Goal: Task Accomplishment & Management: Use online tool/utility

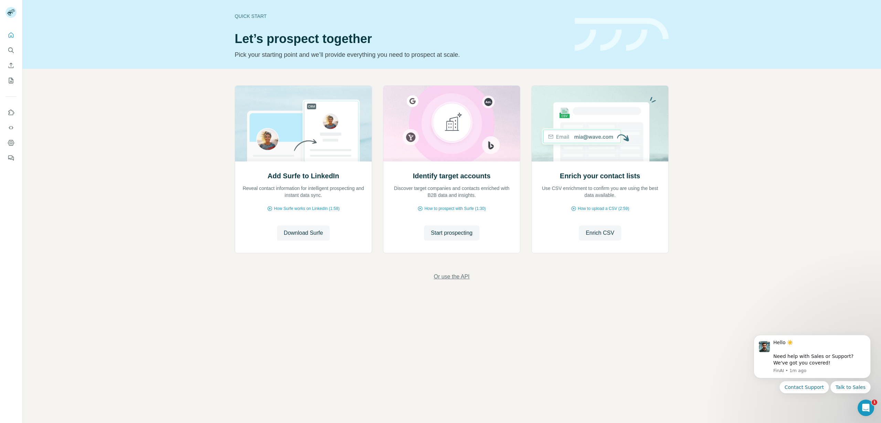
click at [443, 278] on span "Or use the API" at bounding box center [452, 277] width 36 height 8
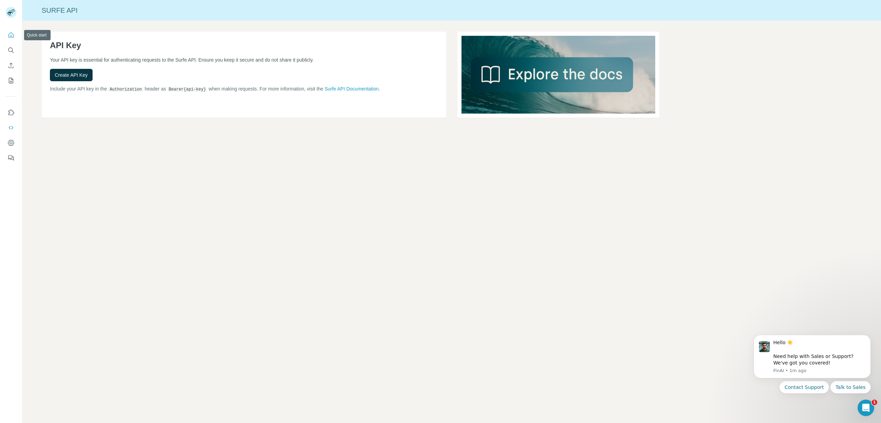
click at [8, 36] on icon "Quick start" at bounding box center [11, 35] width 7 height 7
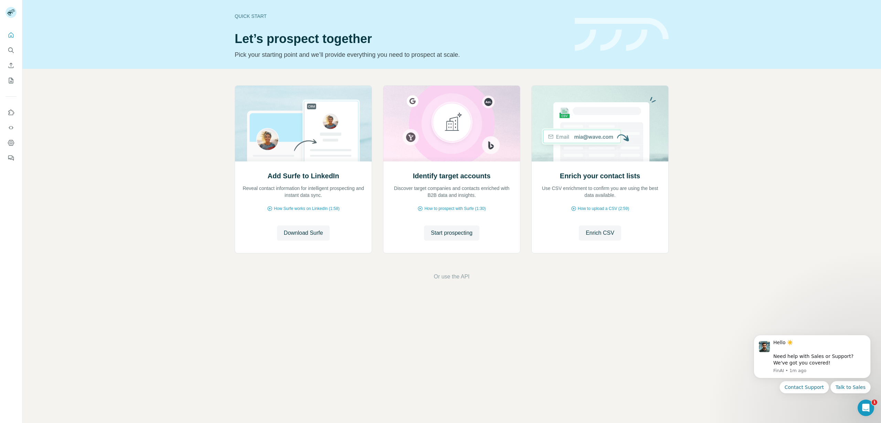
click at [253, 15] on div "Quick start" at bounding box center [401, 16] width 332 height 7
click at [457, 277] on span "Or use the API" at bounding box center [452, 277] width 36 height 8
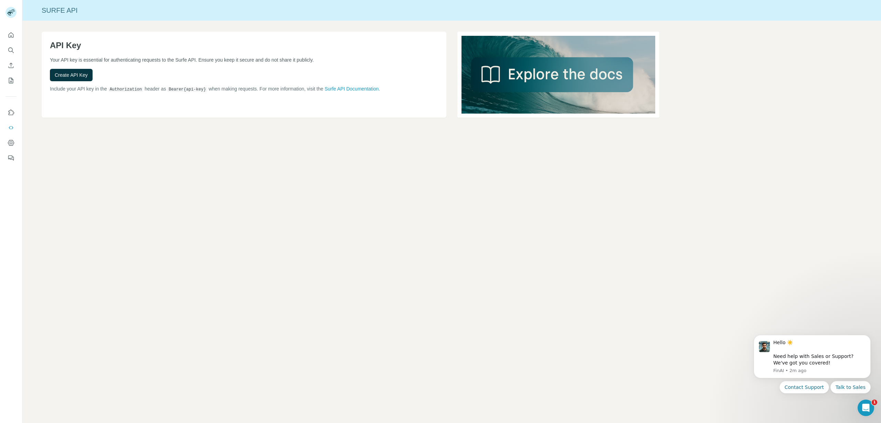
click at [198, 72] on div "Create API Key" at bounding box center [244, 75] width 388 height 12
click at [84, 76] on span "Create API Key" at bounding box center [71, 75] width 33 height 7
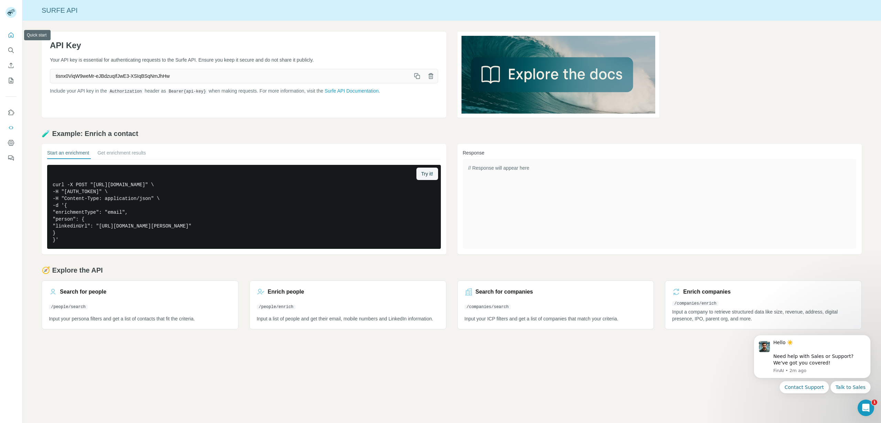
click at [14, 36] on button "Quick start" at bounding box center [11, 35] width 11 height 12
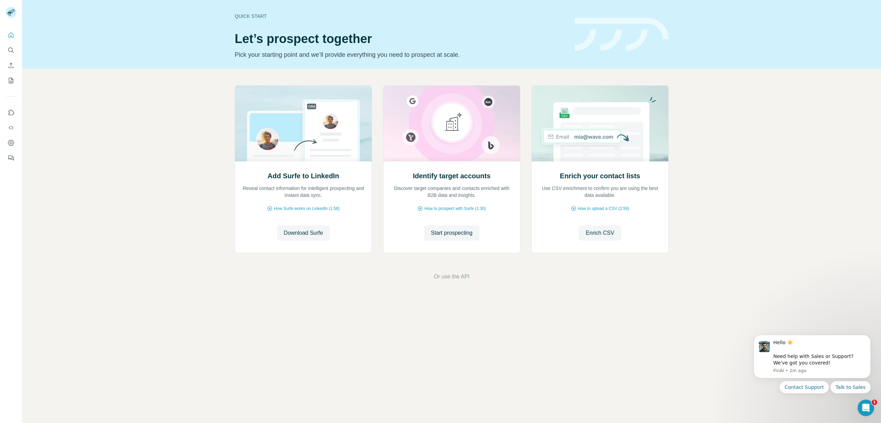
click at [243, 17] on div "Quick start" at bounding box center [401, 16] width 332 height 7
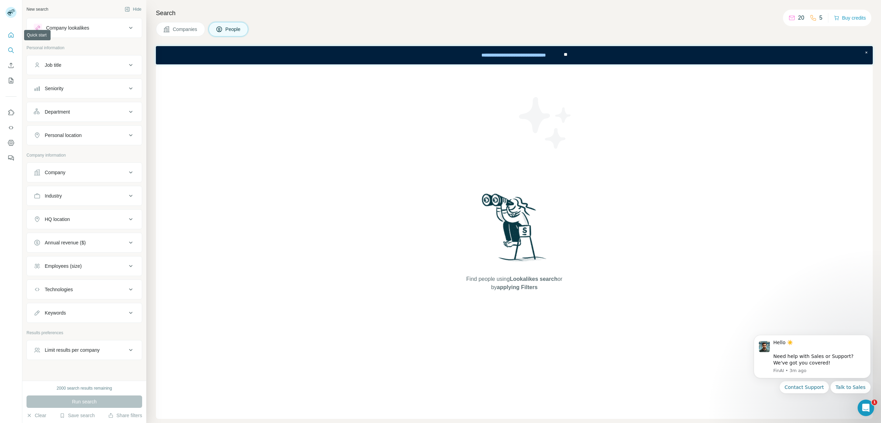
click at [10, 34] on icon "Quick start" at bounding box center [11, 34] width 5 height 5
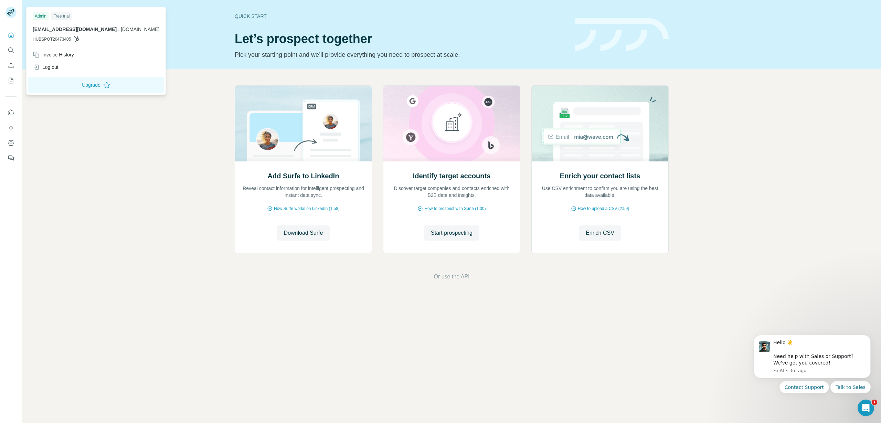
click at [8, 14] on icon at bounding box center [10, 14] width 6 height 4
click at [11, 51] on icon "Search" at bounding box center [10, 49] width 4 height 4
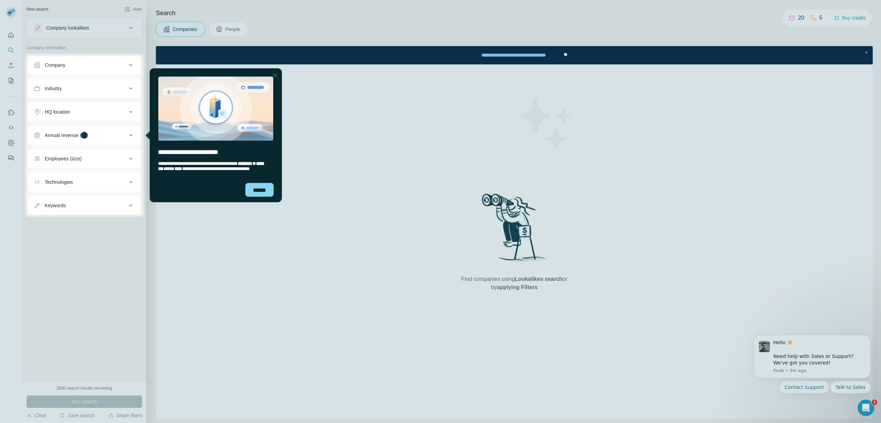
click at [12, 14] on div at bounding box center [440, 26] width 881 height 53
click at [10, 13] on div at bounding box center [440, 26] width 881 height 53
drag, startPoint x: 16, startPoint y: 34, endPoint x: 11, endPoint y: 39, distance: 6.8
click at [15, 35] on div at bounding box center [440, 26] width 881 height 53
click at [11, 39] on div at bounding box center [440, 26] width 881 height 53
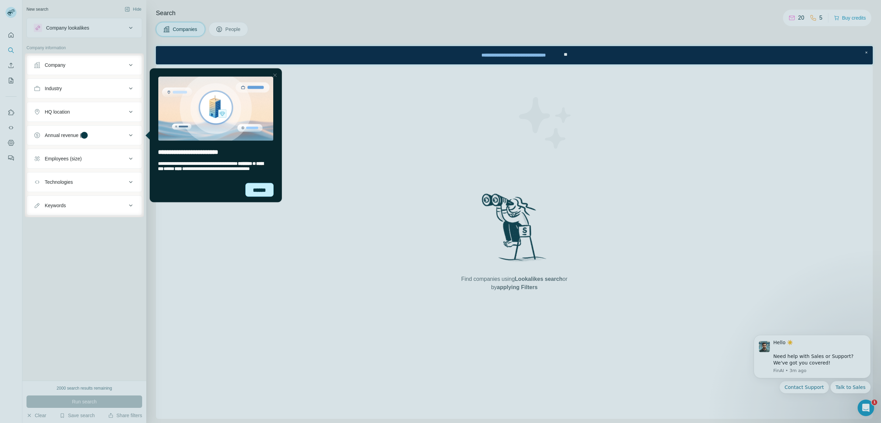
click at [261, 194] on div "******" at bounding box center [259, 190] width 28 height 14
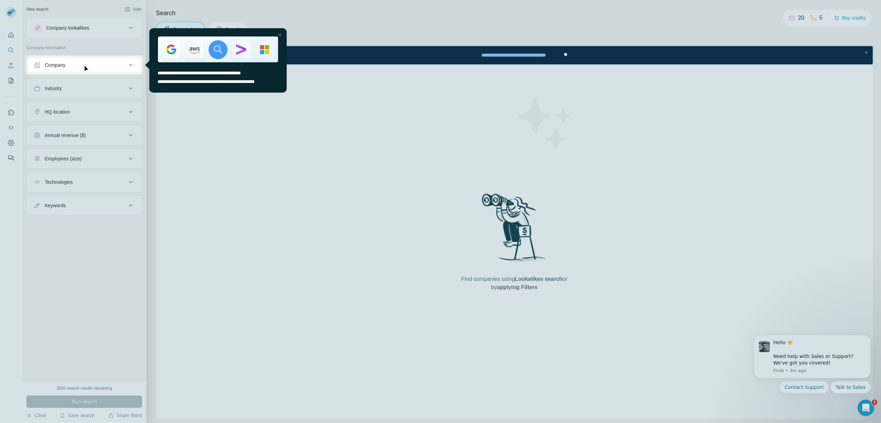
click at [13, 50] on div at bounding box center [440, 27] width 881 height 55
click at [279, 35] on div "Close Step" at bounding box center [280, 35] width 8 height 8
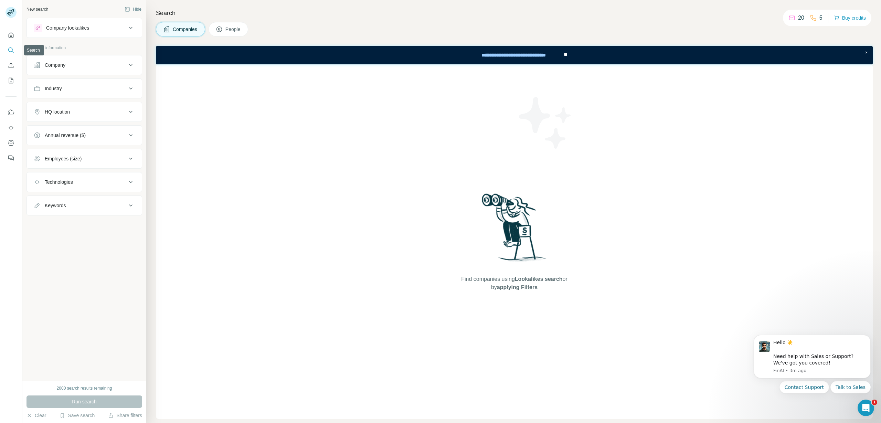
click at [9, 51] on icon "Search" at bounding box center [10, 49] width 4 height 4
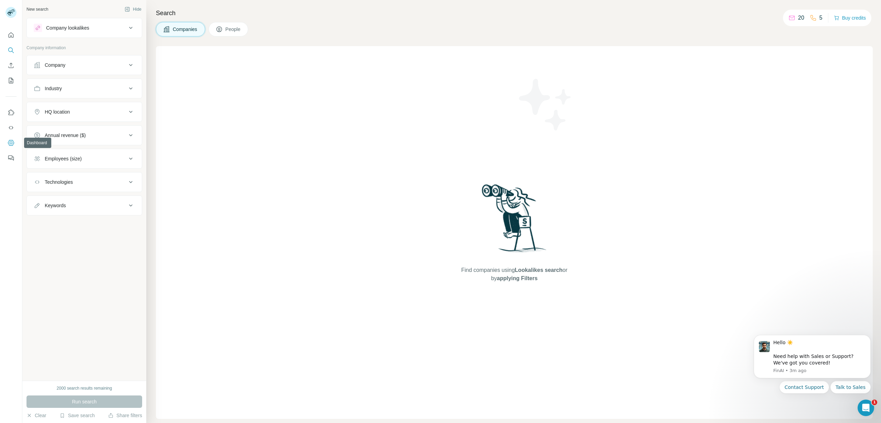
click at [10, 141] on icon "Dashboard" at bounding box center [11, 142] width 7 height 7
